Goal: Task Accomplishment & Management: Manage account settings

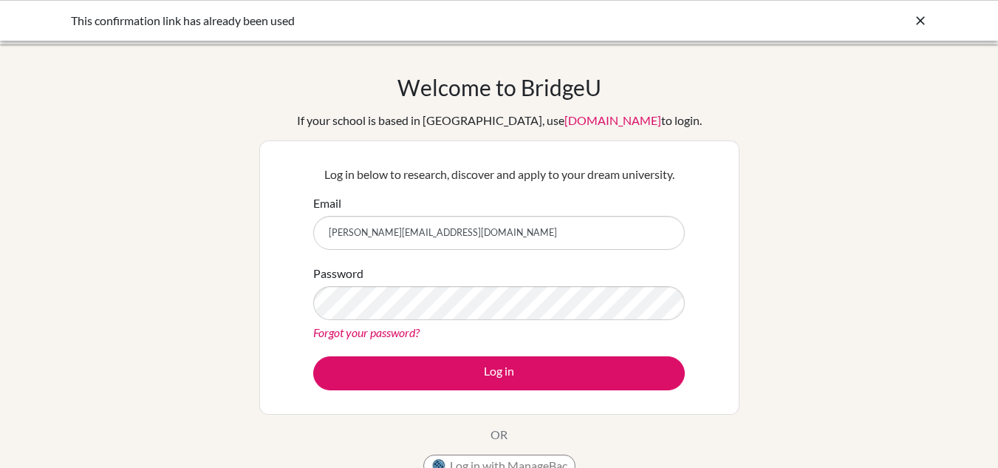
type input "shaan.13593@gems.edu.np"
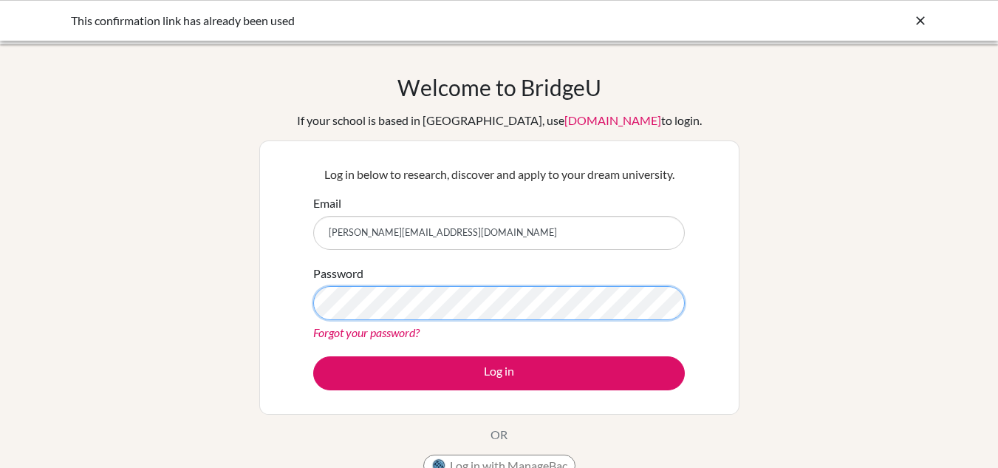
scroll to position [74, 0]
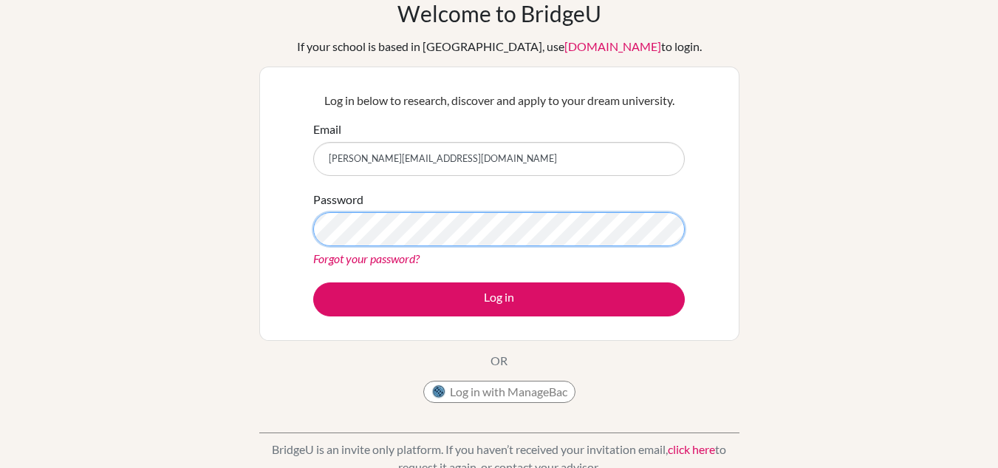
click at [202, 198] on div "Welcome to BridgeU If your school is based in China, use app.bridge-u.com.cn to…" at bounding box center [499, 241] width 998 height 483
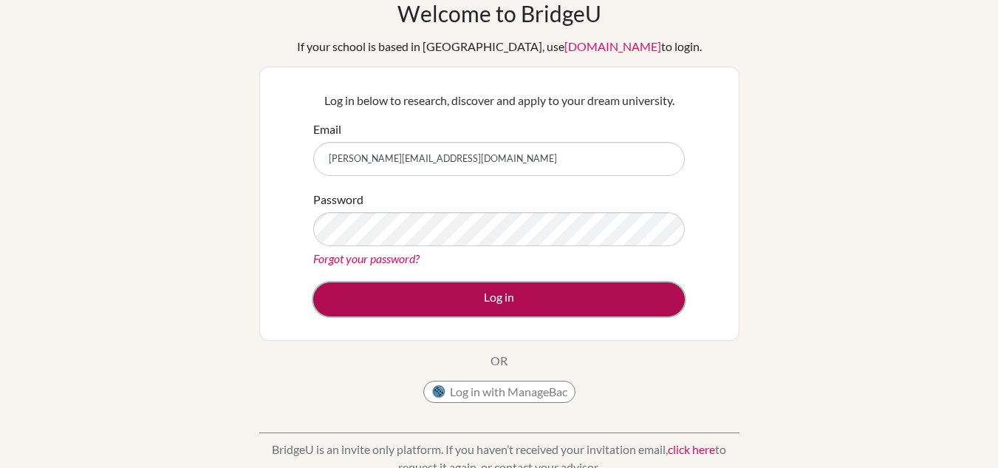
click at [398, 283] on button "Log in" at bounding box center [499, 299] width 372 height 34
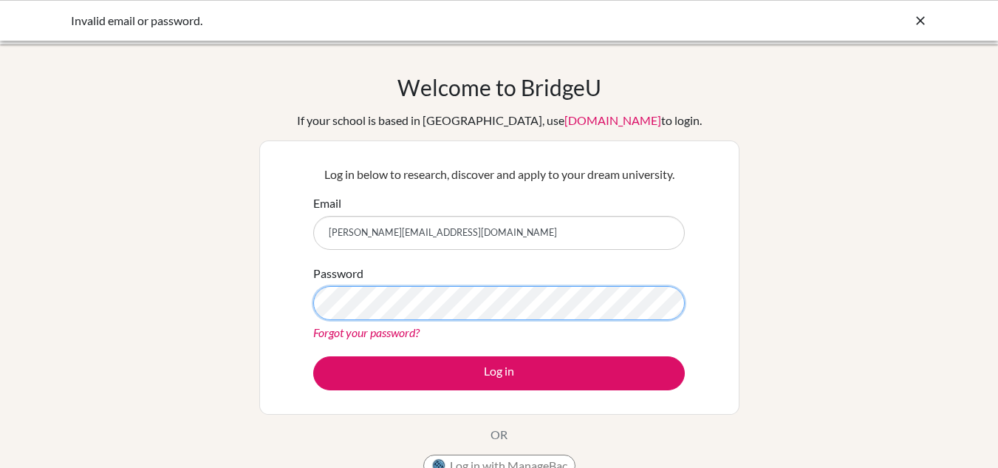
click at [313, 356] on button "Log in" at bounding box center [499, 373] width 372 height 34
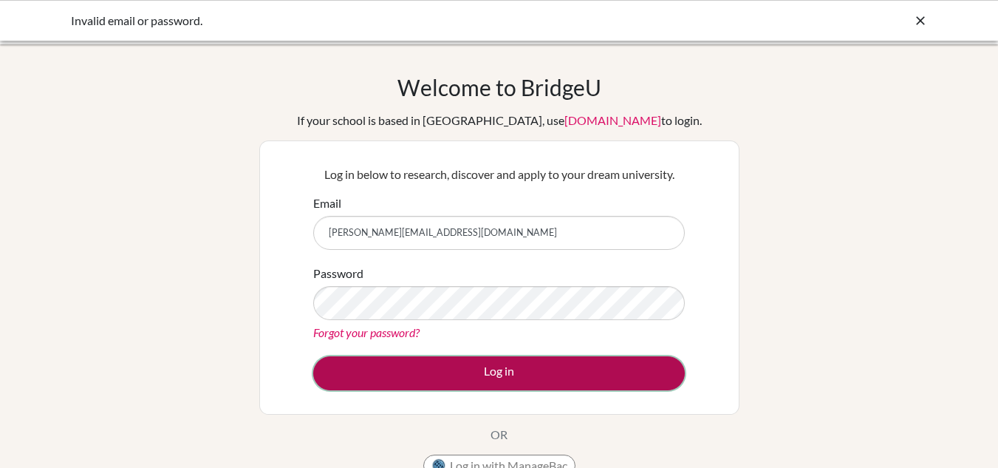
click at [512, 372] on button "Log in" at bounding box center [499, 373] width 372 height 34
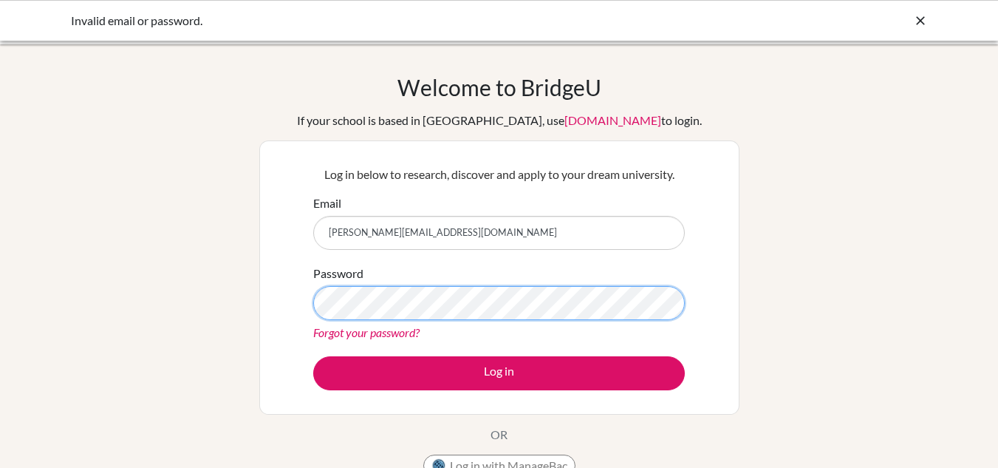
click at [313, 356] on button "Log in" at bounding box center [499, 373] width 372 height 34
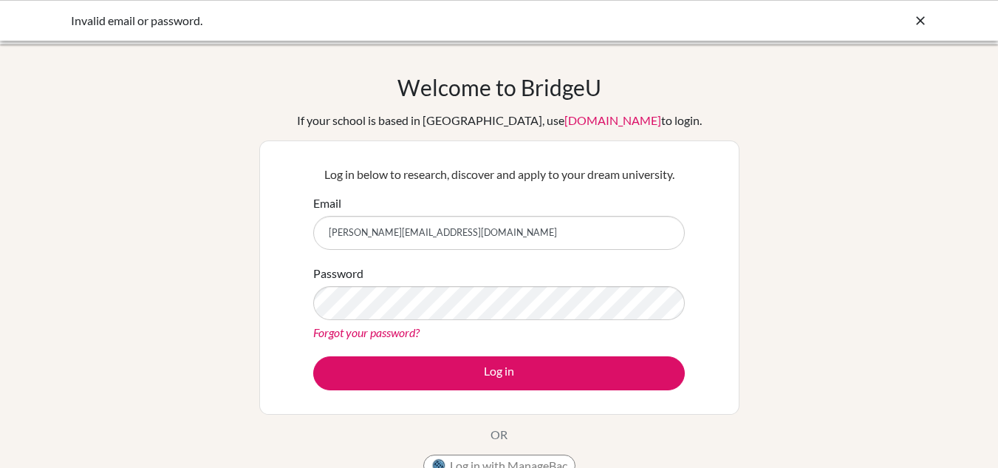
click at [916, 18] on icon at bounding box center [920, 20] width 15 height 15
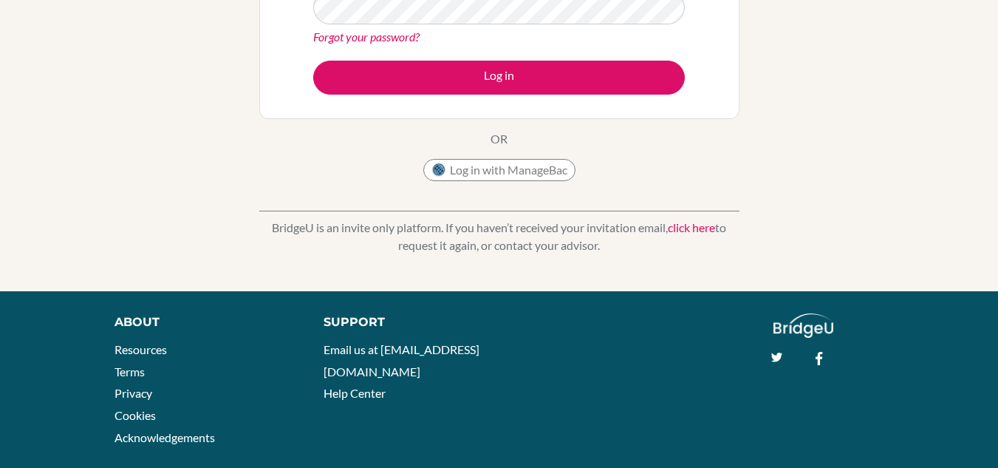
scroll to position [148, 0]
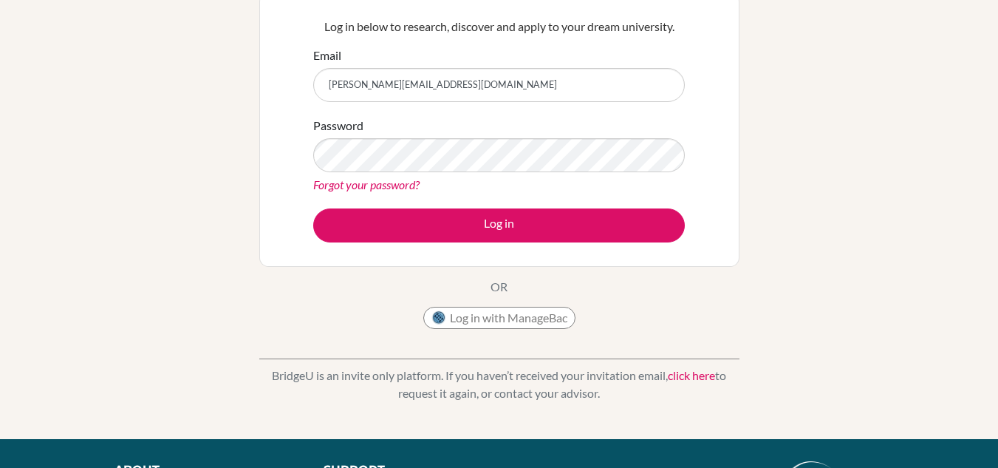
click at [426, 181] on div "Forgot your password?" at bounding box center [499, 185] width 372 height 18
click at [416, 186] on link "Forgot your password?" at bounding box center [366, 184] width 106 height 14
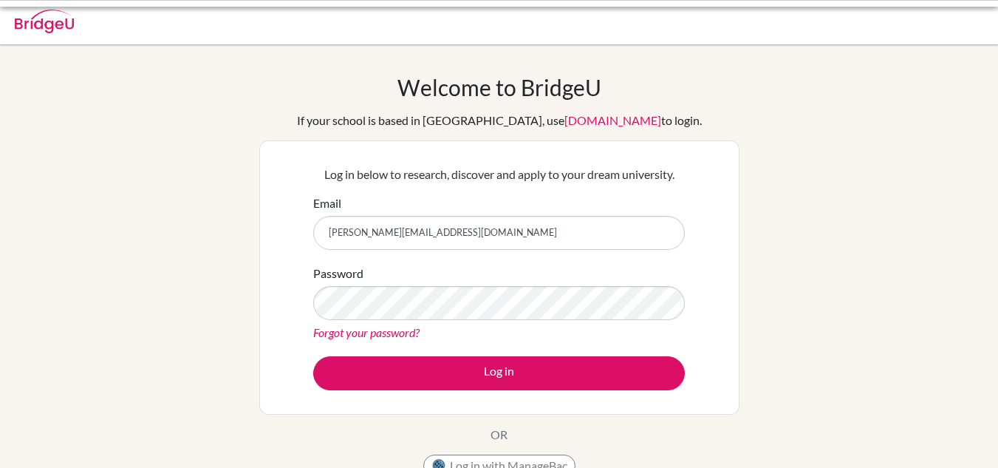
scroll to position [148, 0]
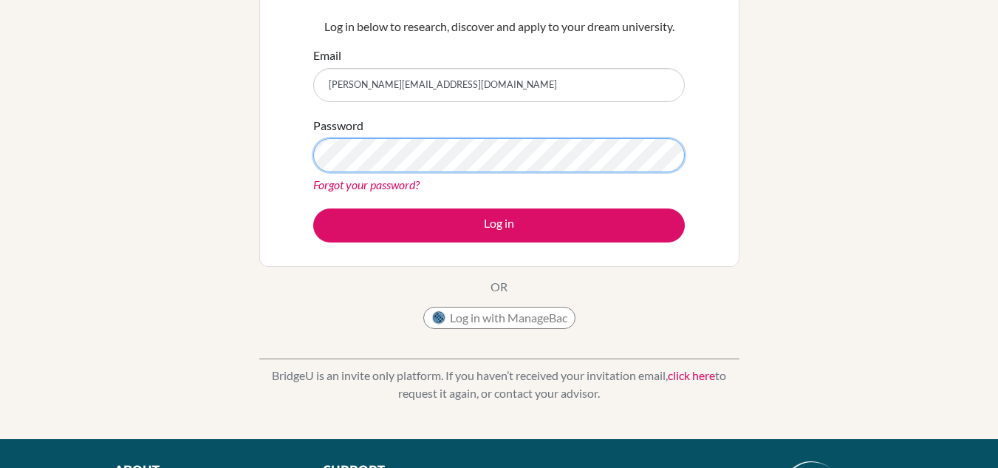
click at [313, 208] on button "Log in" at bounding box center [499, 225] width 372 height 34
